Goal: Task Accomplishment & Management: Manage account settings

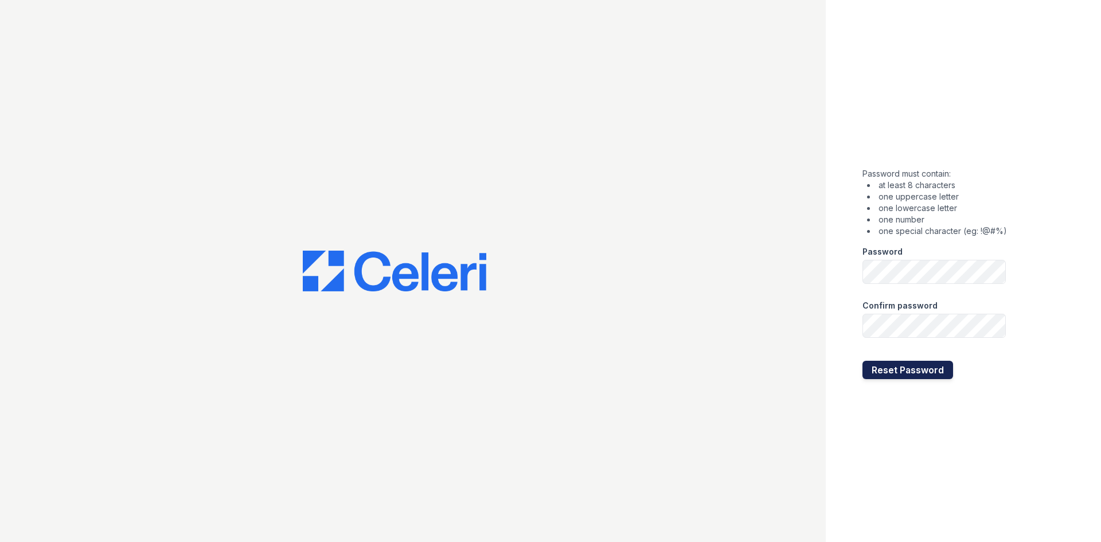
click at [915, 370] on button "Reset Password" at bounding box center [907, 370] width 91 height 18
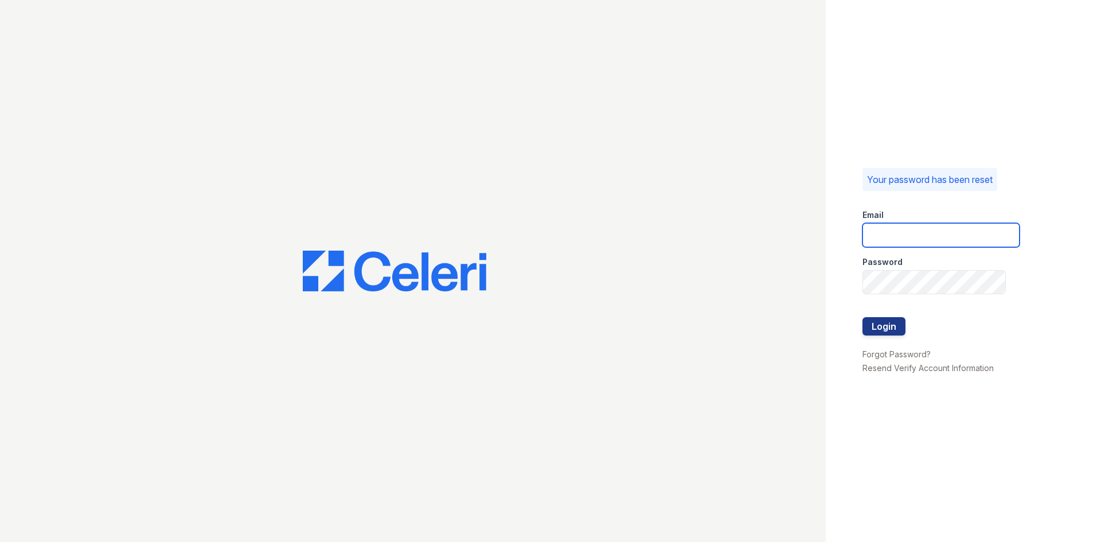
click at [898, 228] on input "email" at bounding box center [940, 235] width 157 height 24
type input "carlylesouth.pm@cafmanagement.com"
click at [881, 328] on button "Login" at bounding box center [883, 326] width 43 height 18
